Goal: Book appointment/travel/reservation

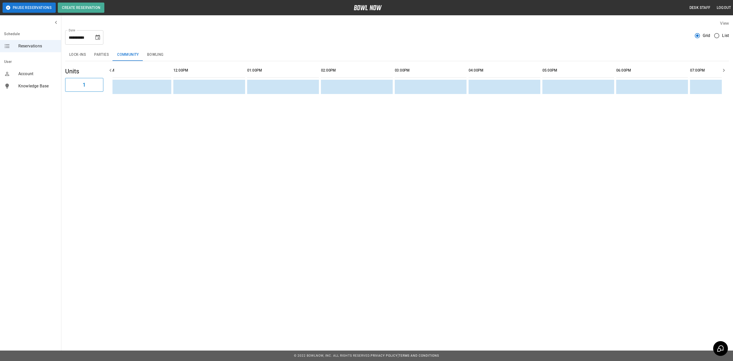
scroll to position [0, 163]
click at [109, 54] on button "Parties" at bounding box center [101, 55] width 23 height 12
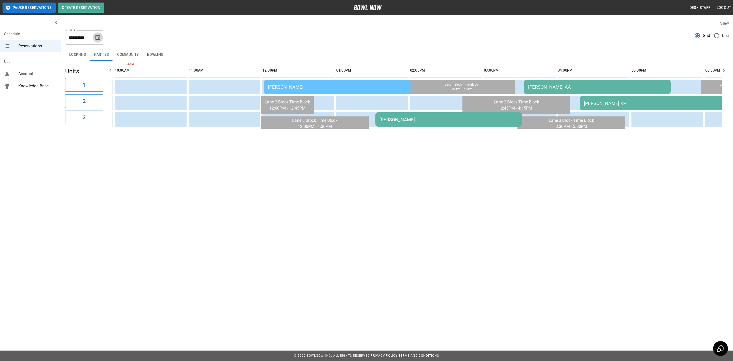
click at [96, 37] on icon "Choose date, selected date is Aug 30, 2025" at bounding box center [97, 37] width 5 height 5
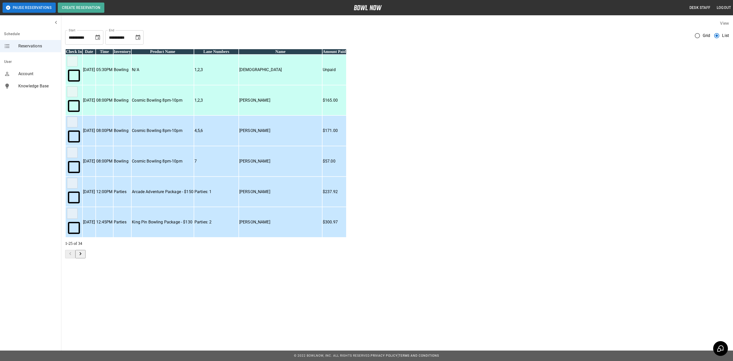
click at [194, 177] on td "Arcade Adventure Package - $150" at bounding box center [163, 192] width 62 height 30
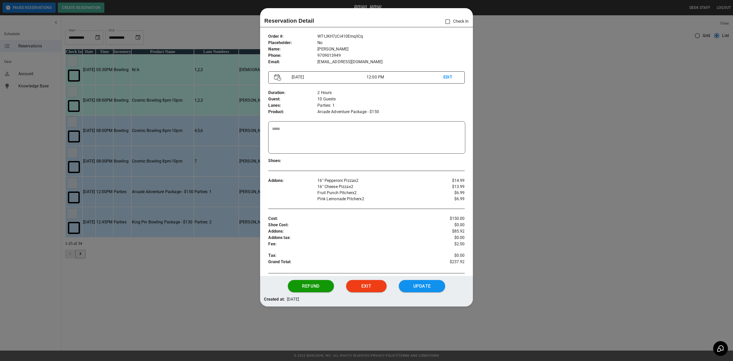
drag, startPoint x: 558, startPoint y: 175, endPoint x: 551, endPoint y: 173, distance: 6.3
click at [557, 175] on div at bounding box center [366, 180] width 733 height 361
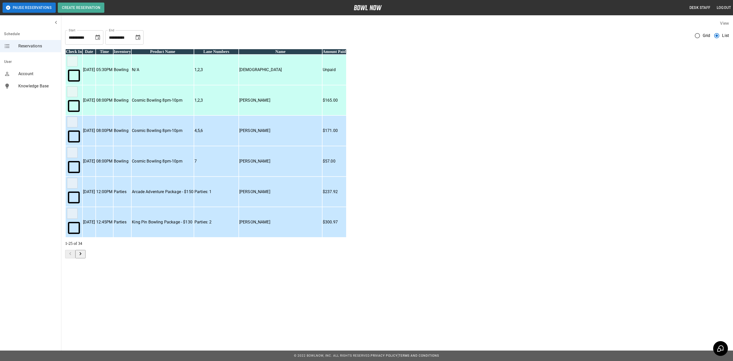
click at [95, 280] on p "[DATE]" at bounding box center [89, 283] width 12 height 6
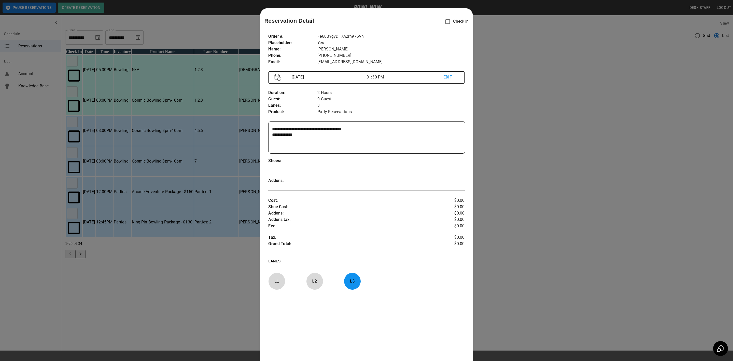
scroll to position [8, 0]
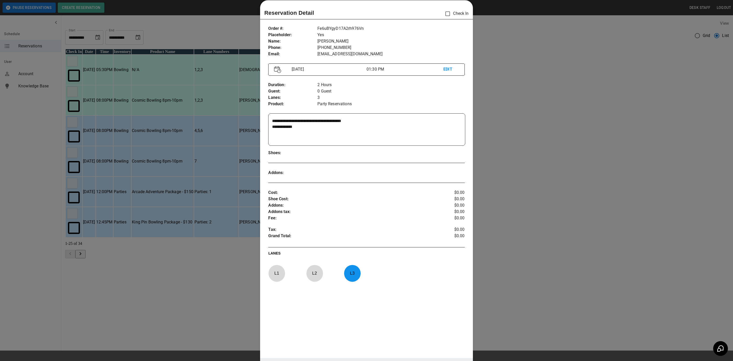
click at [511, 27] on div at bounding box center [366, 180] width 733 height 361
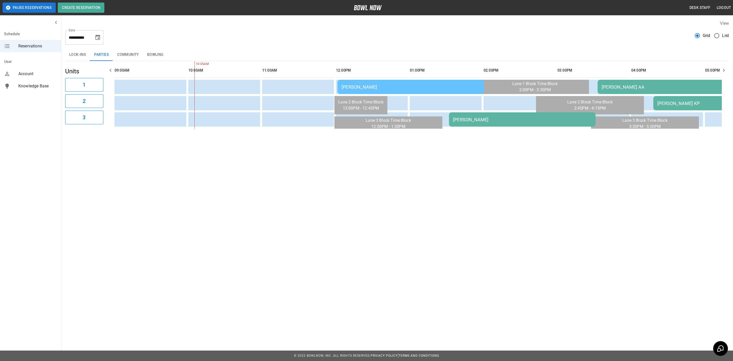
scroll to position [0, 74]
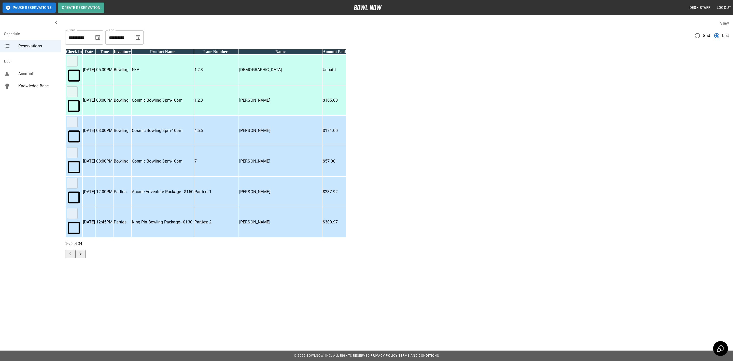
click at [194, 207] on td "King Pin Bowling Package - $130" at bounding box center [163, 222] width 62 height 30
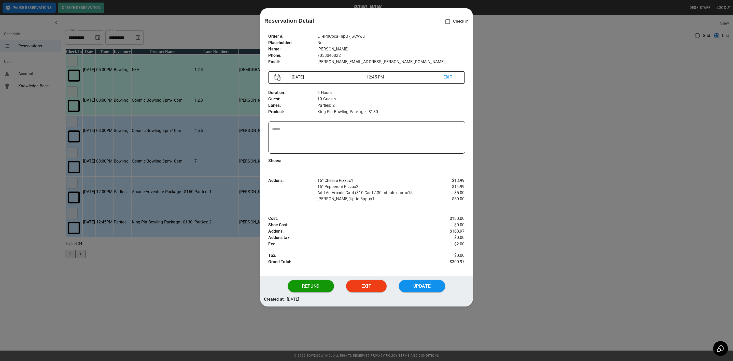
click at [163, 260] on div at bounding box center [366, 180] width 733 height 361
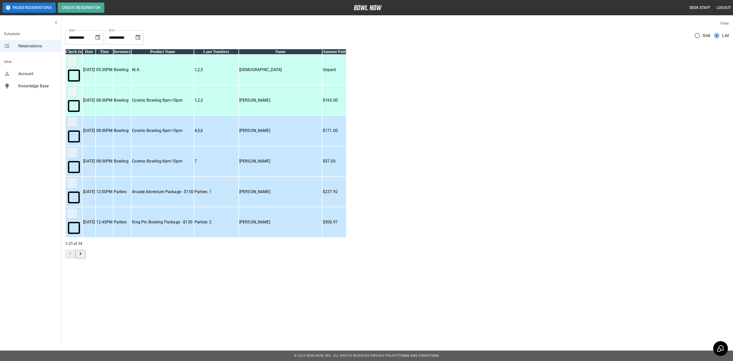
click at [95, 237] on td "[DATE]" at bounding box center [89, 252] width 13 height 30
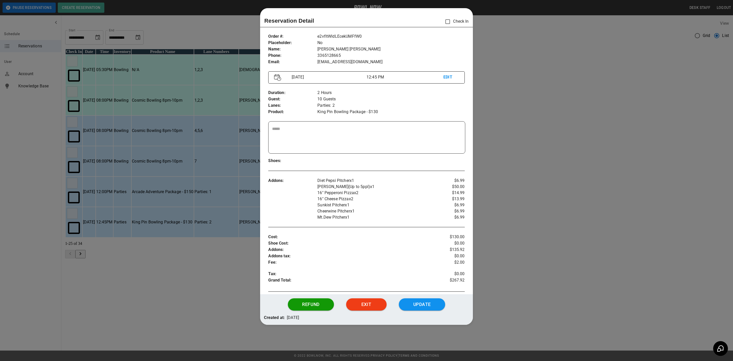
click at [125, 292] on div at bounding box center [366, 180] width 733 height 361
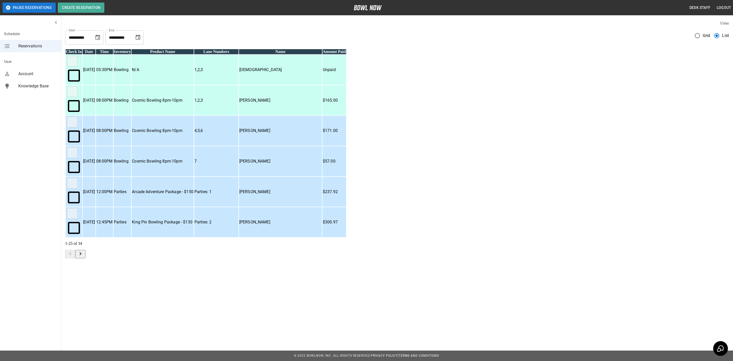
click at [322, 189] on p "[PERSON_NAME]" at bounding box center [280, 192] width 82 height 6
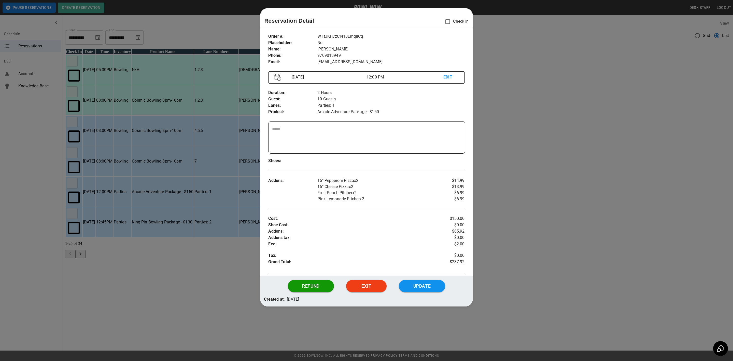
click at [586, 114] on div at bounding box center [366, 180] width 733 height 361
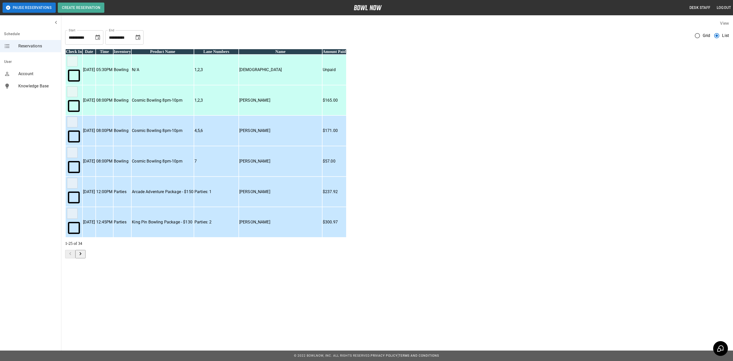
click at [322, 177] on td "[PERSON_NAME]" at bounding box center [280, 192] width 83 height 30
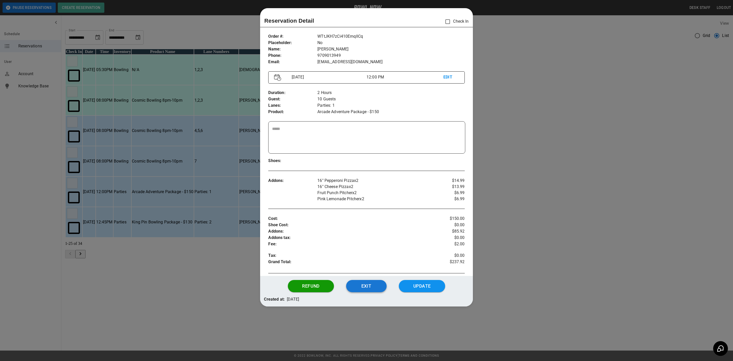
click at [378, 288] on button "Exit" at bounding box center [366, 286] width 40 height 12
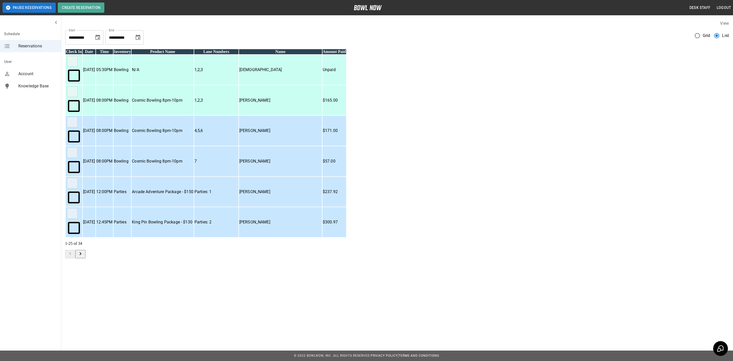
click at [238, 237] on td "Parties: 2" at bounding box center [216, 252] width 44 height 30
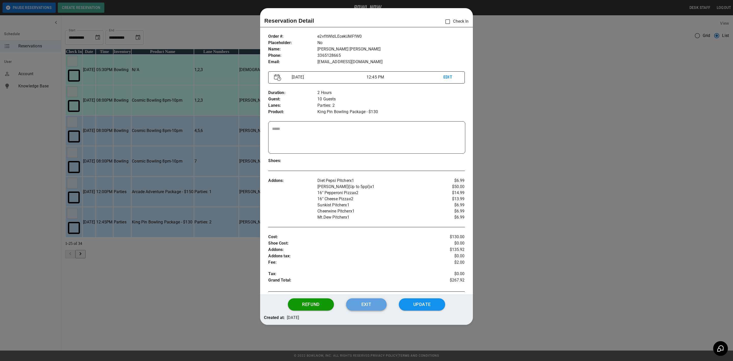
click at [368, 302] on button "Exit" at bounding box center [366, 304] width 40 height 12
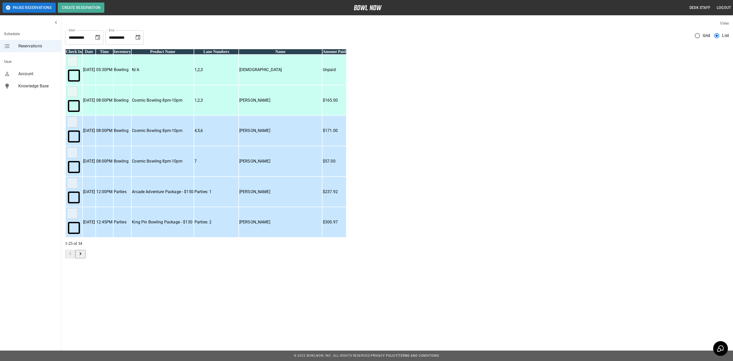
click at [193, 73] on p "N/A" at bounding box center [163, 70] width 62 height 6
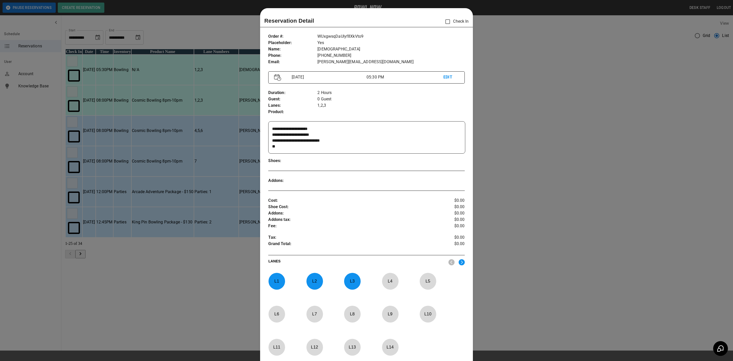
scroll to position [8, 0]
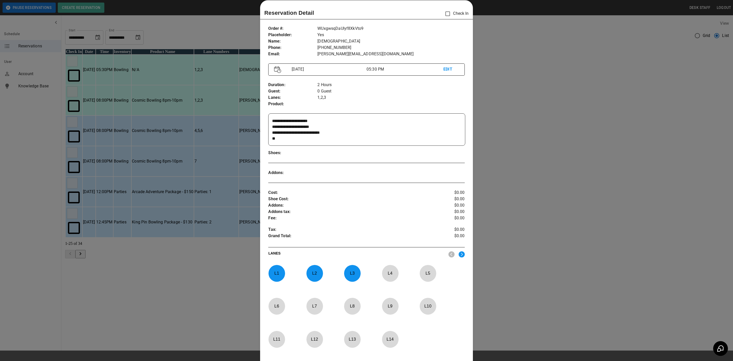
click at [520, 123] on div at bounding box center [366, 180] width 733 height 361
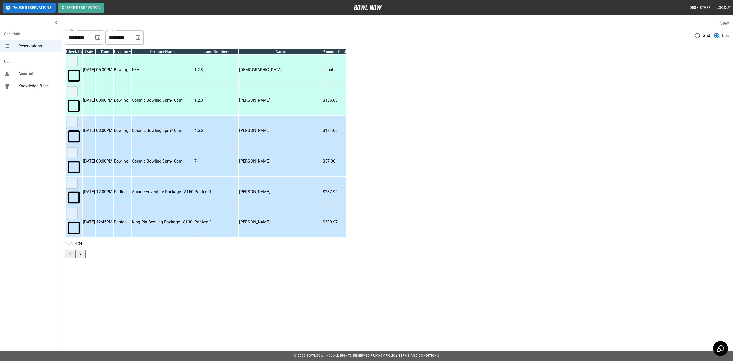
click at [194, 298] on td "N/A" at bounding box center [163, 313] width 62 height 30
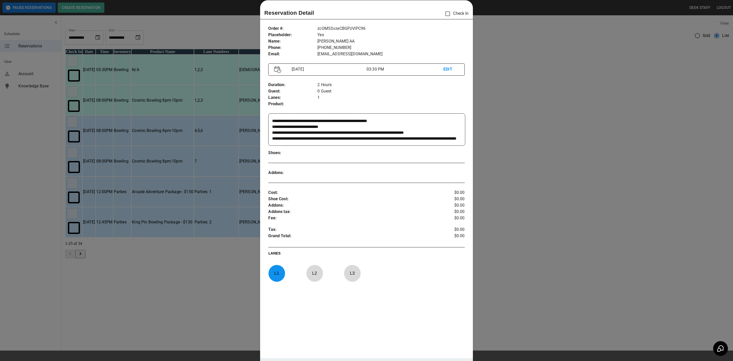
click at [540, 247] on div at bounding box center [366, 180] width 733 height 361
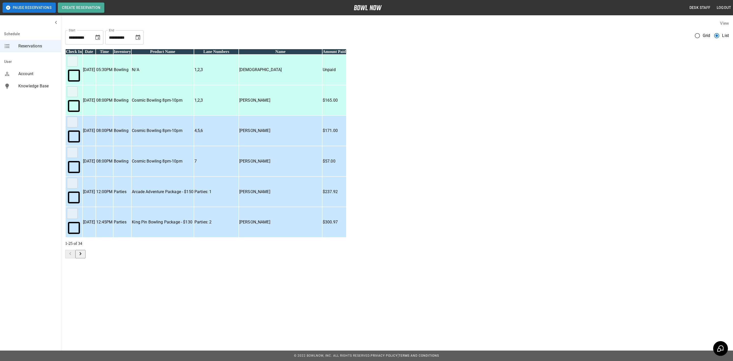
click at [238, 268] on td "3" at bounding box center [216, 283] width 44 height 30
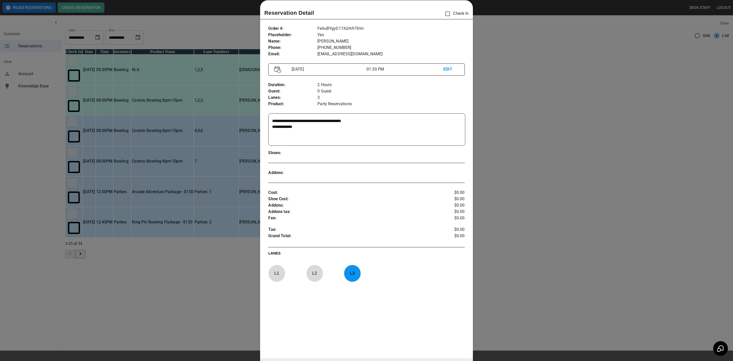
click at [521, 251] on div at bounding box center [366, 180] width 733 height 361
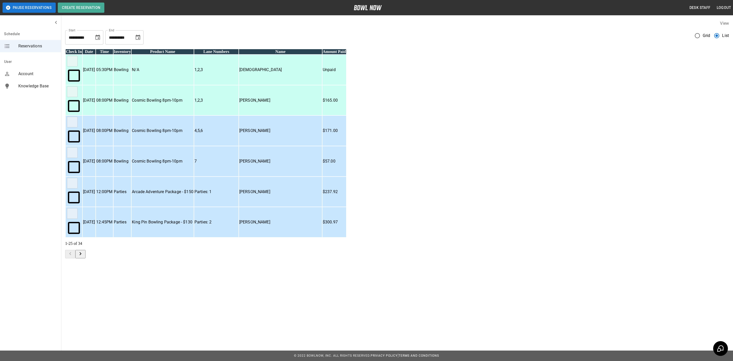
click at [193, 189] on p "Arcade Adventure Package - $150" at bounding box center [163, 192] width 62 height 6
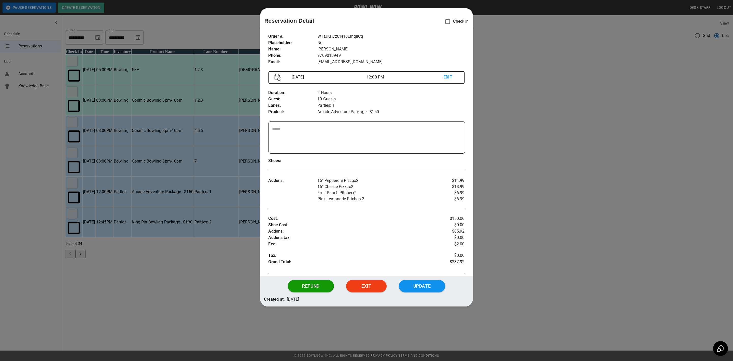
click at [529, 177] on div at bounding box center [366, 180] width 733 height 361
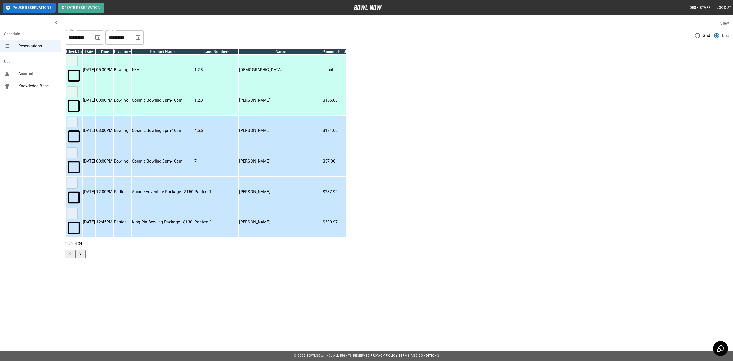
click at [95, 219] on p "[DATE]" at bounding box center [89, 222] width 12 height 6
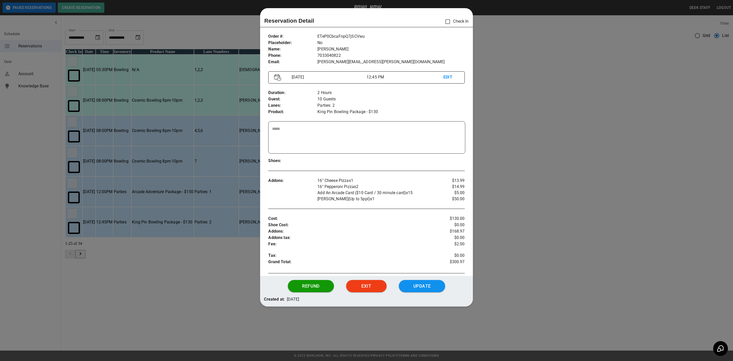
click at [202, 293] on div at bounding box center [366, 180] width 733 height 361
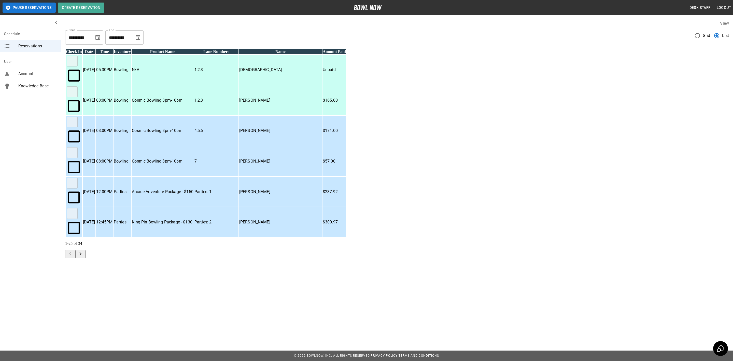
click at [322, 219] on p "[PERSON_NAME]" at bounding box center [280, 222] width 82 height 6
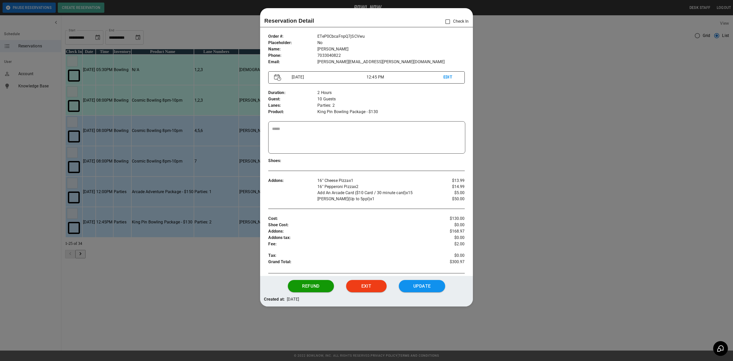
click at [26, 138] on div at bounding box center [366, 180] width 733 height 361
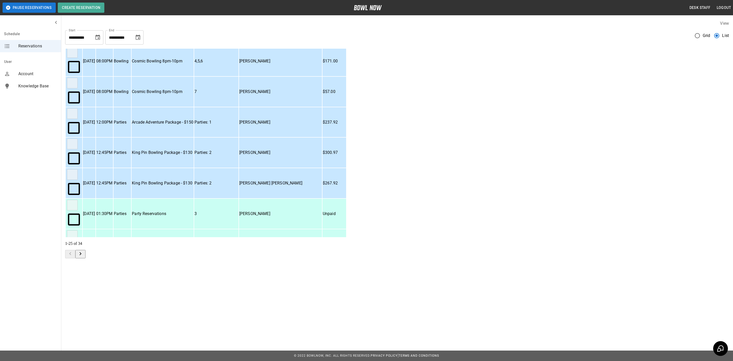
scroll to position [38, 0]
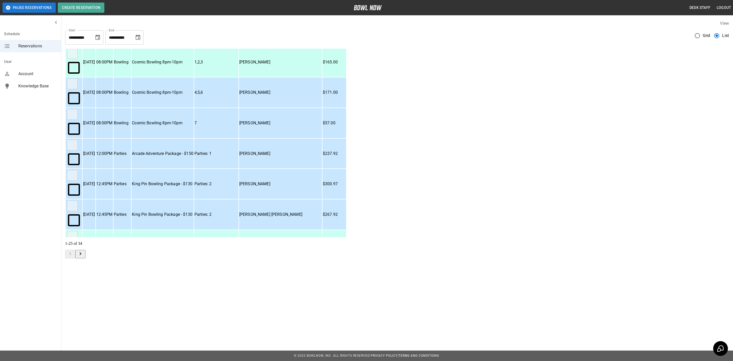
click at [113, 169] on td "12:45PM" at bounding box center [104, 184] width 17 height 30
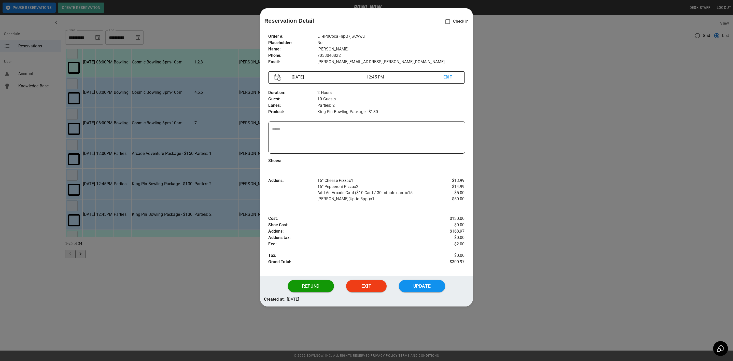
click at [539, 273] on div at bounding box center [366, 180] width 733 height 361
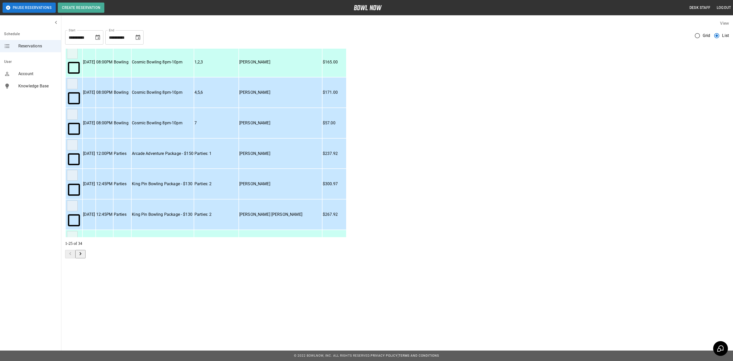
click at [194, 199] on td "King Pin Bowling Package - $130" at bounding box center [163, 214] width 62 height 30
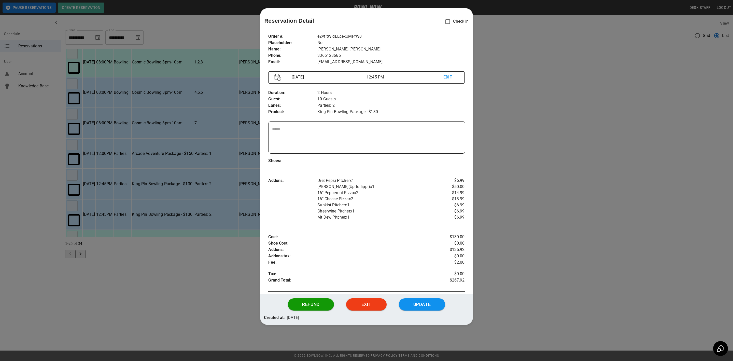
click at [153, 283] on div at bounding box center [366, 180] width 733 height 361
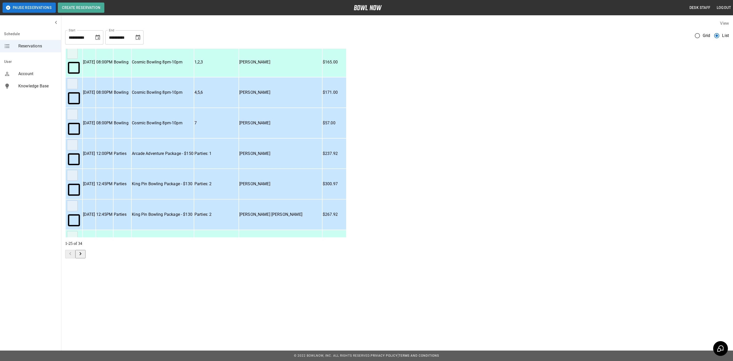
click at [95, 138] on td "[DATE]" at bounding box center [89, 153] width 13 height 30
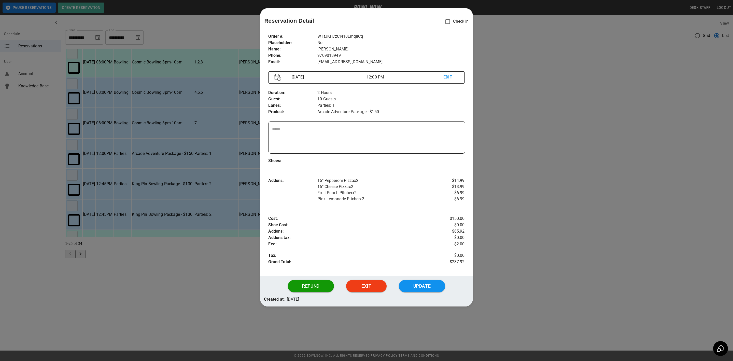
click at [114, 247] on div at bounding box center [366, 180] width 733 height 361
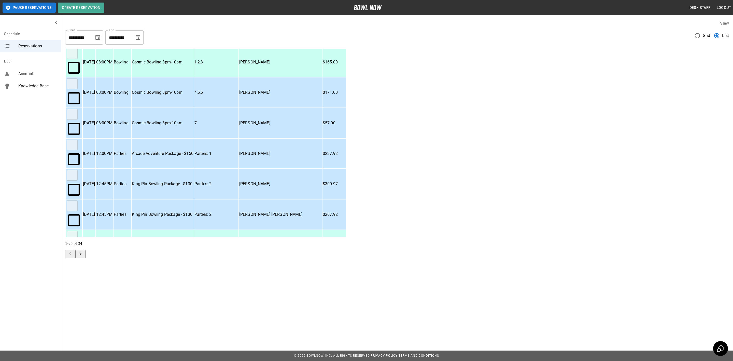
click at [95, 150] on p "[DATE]" at bounding box center [89, 153] width 12 height 6
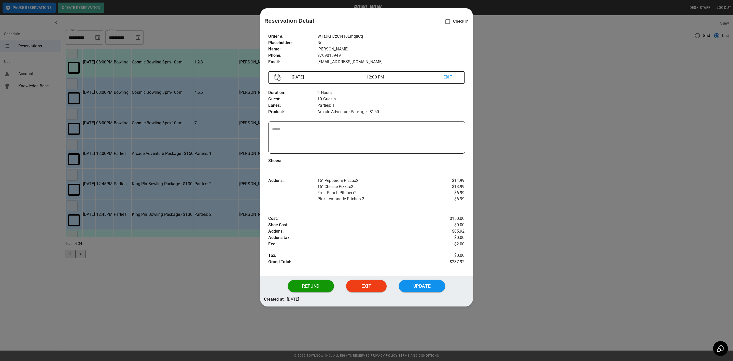
click at [558, 235] on div at bounding box center [366, 180] width 733 height 361
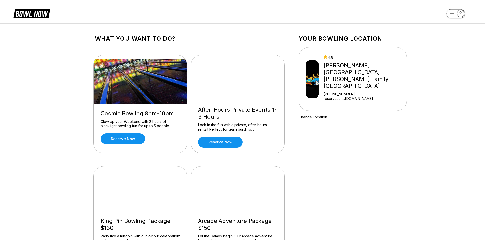
click at [452, 16] on rect "button" at bounding box center [455, 13] width 19 height 9
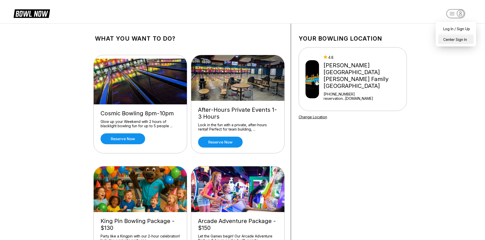
click at [457, 37] on div "Center Sign In" at bounding box center [455, 39] width 35 height 9
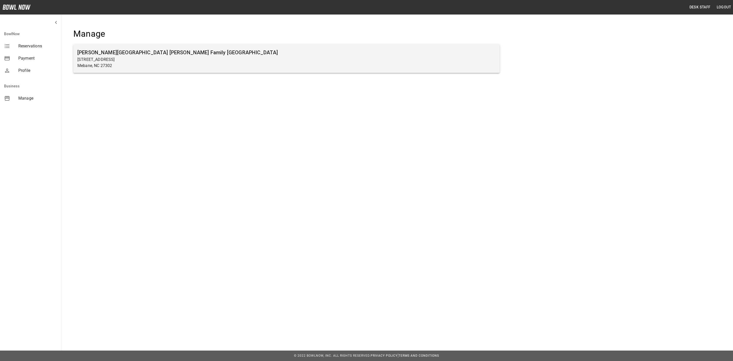
click at [186, 52] on h6 "Buffaloe Lanes Mebane Family Bowling Center" at bounding box center [286, 52] width 418 height 8
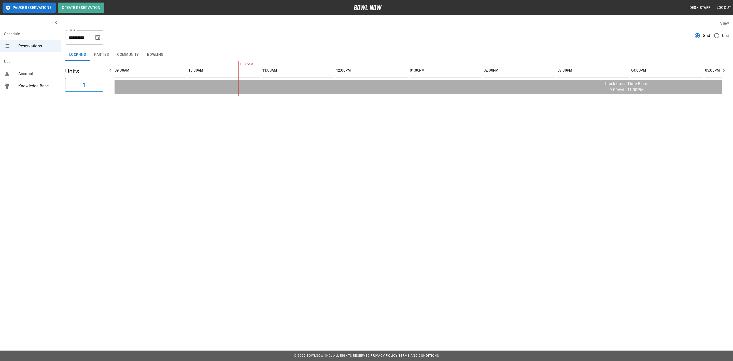
scroll to position [0, 74]
click at [15, 41] on div "Reservations" at bounding box center [30, 46] width 61 height 12
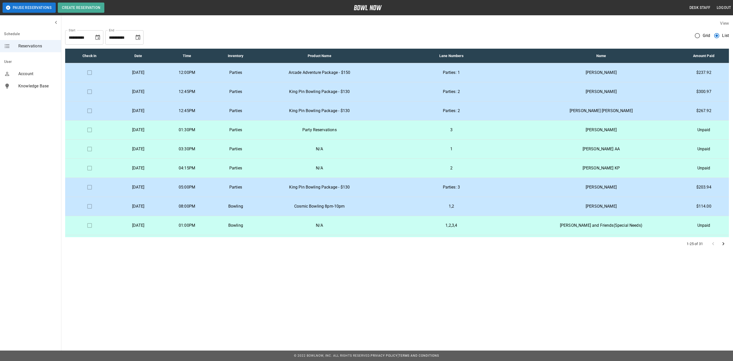
click at [158, 189] on p "[DATE]" at bounding box center [138, 187] width 40 height 6
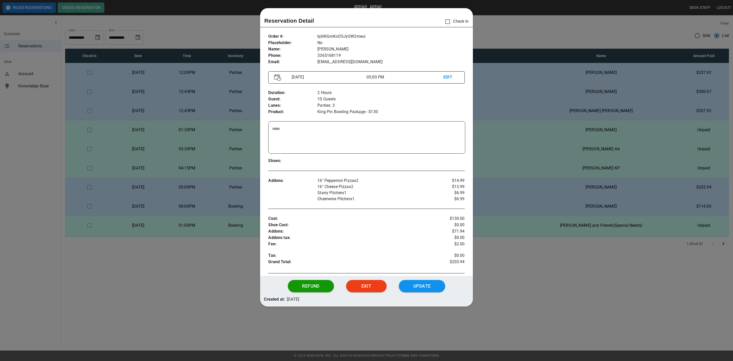
click at [547, 279] on div at bounding box center [366, 180] width 733 height 361
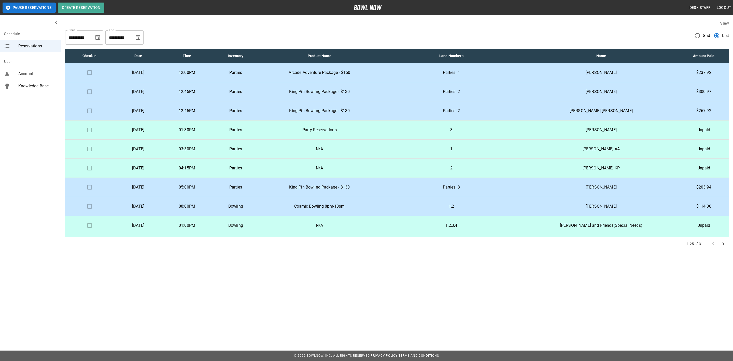
click at [206, 183] on td "05:00PM" at bounding box center [187, 187] width 49 height 19
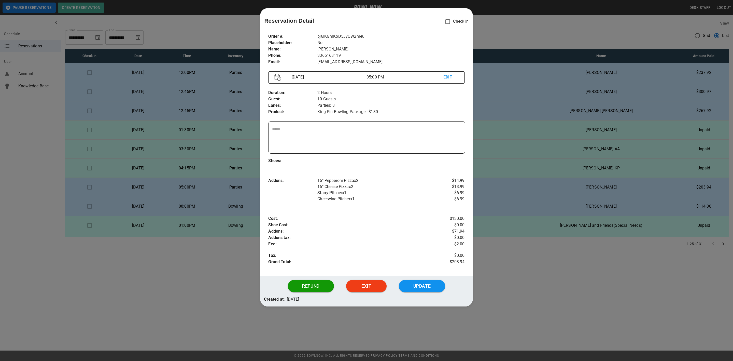
click at [511, 292] on div at bounding box center [366, 180] width 733 height 361
